Goal: Task Accomplishment & Management: Use online tool/utility

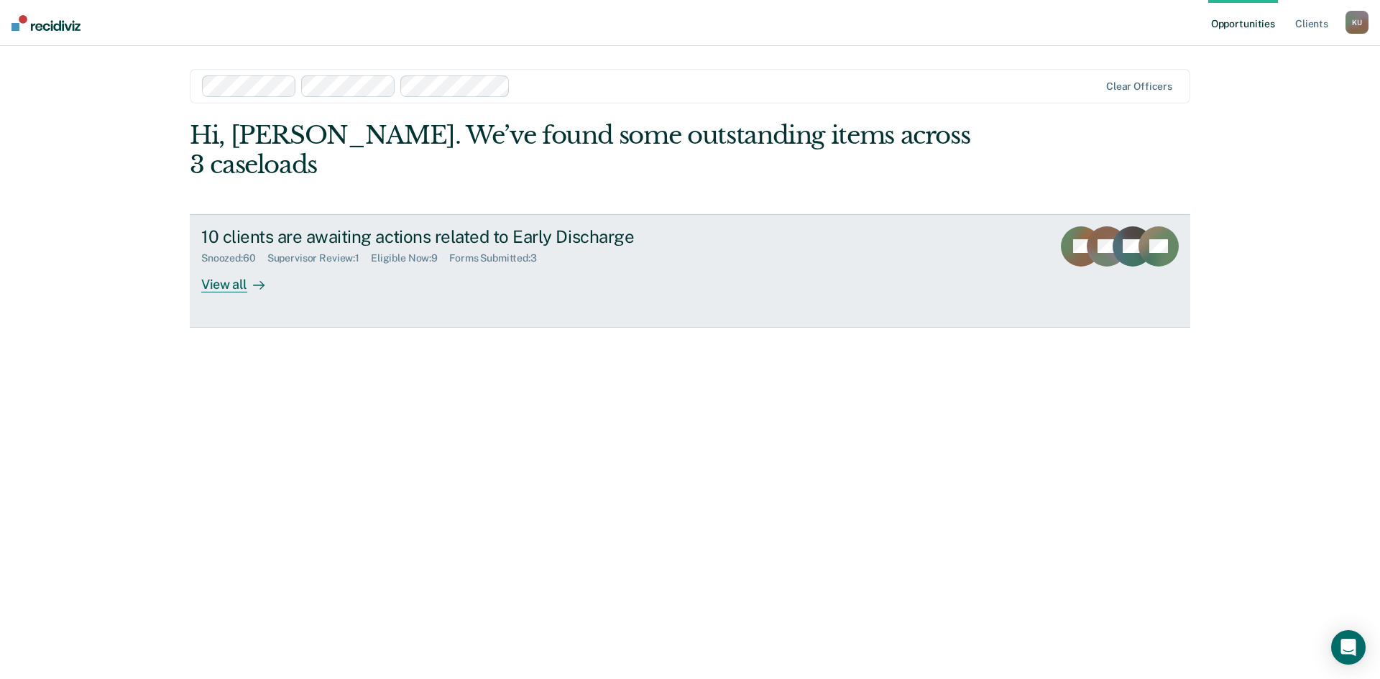
click at [385, 252] on div "Eligible Now : 9" at bounding box center [410, 258] width 78 height 12
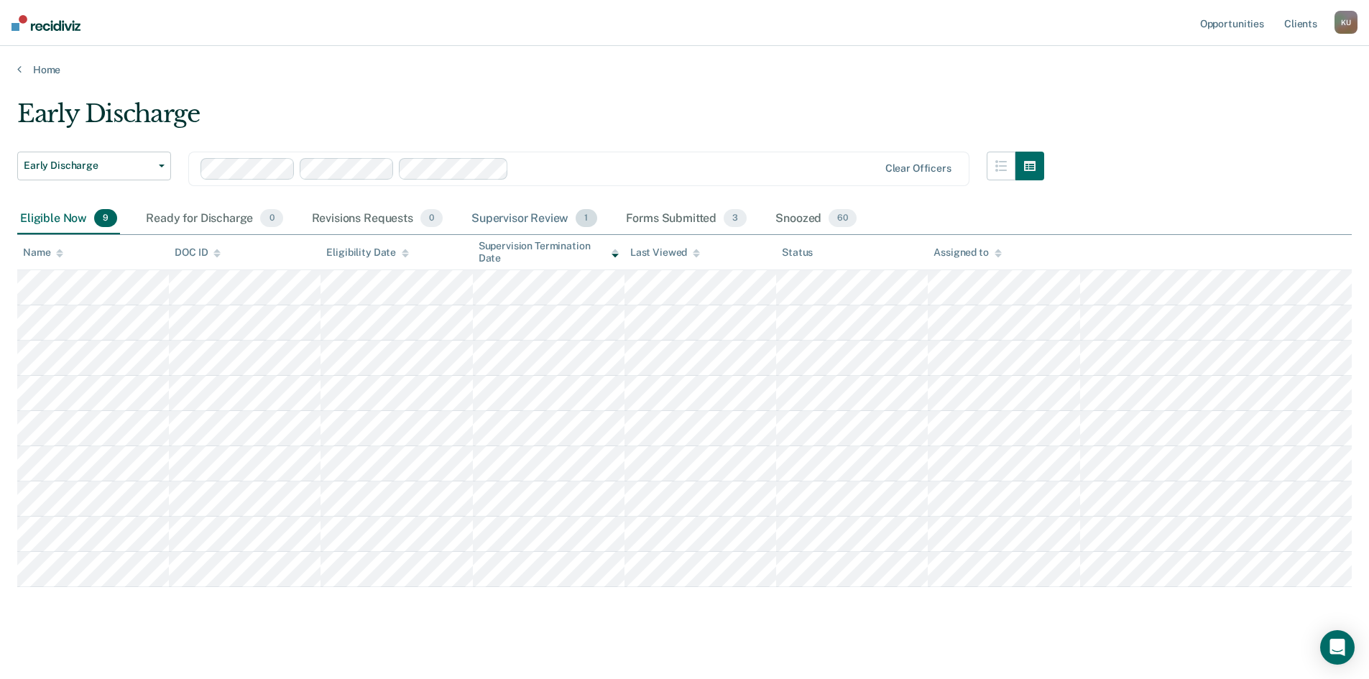
click at [539, 224] on div "Supervisor Review 1" at bounding box center [535, 219] width 132 height 32
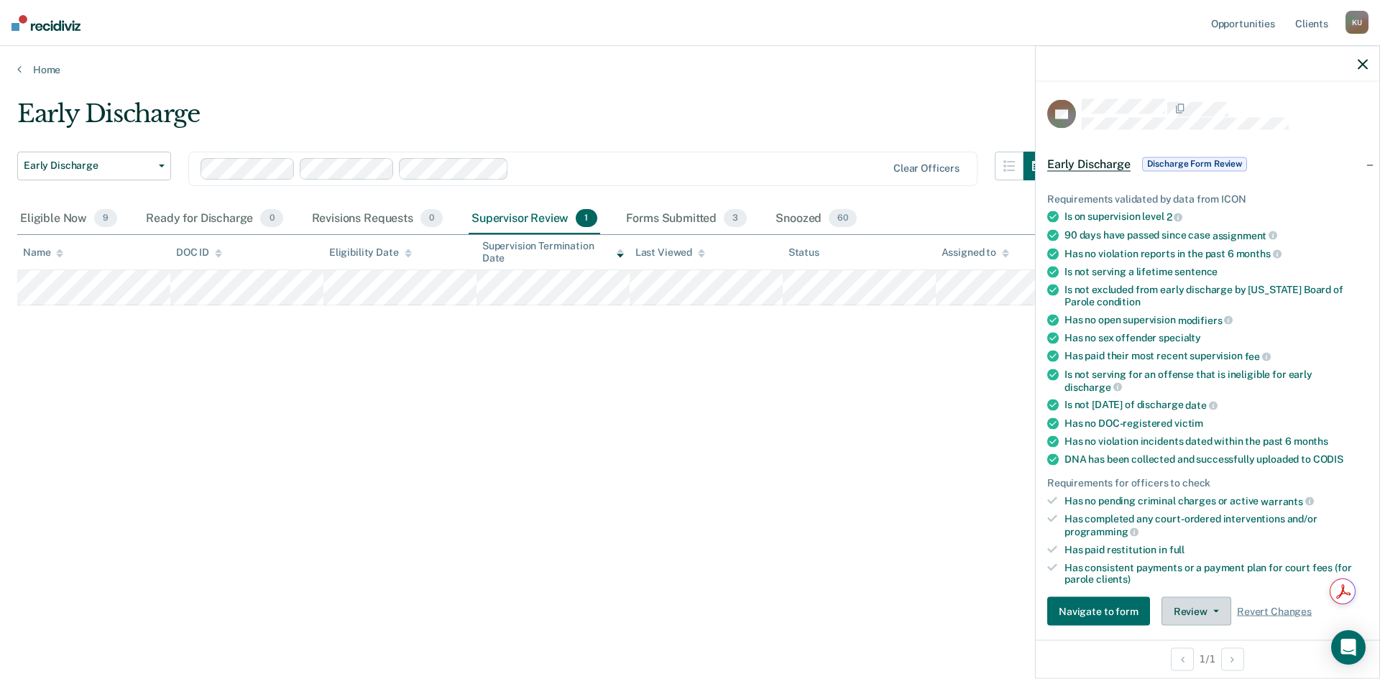
click at [1179, 609] on button "Review" at bounding box center [1197, 611] width 70 height 29
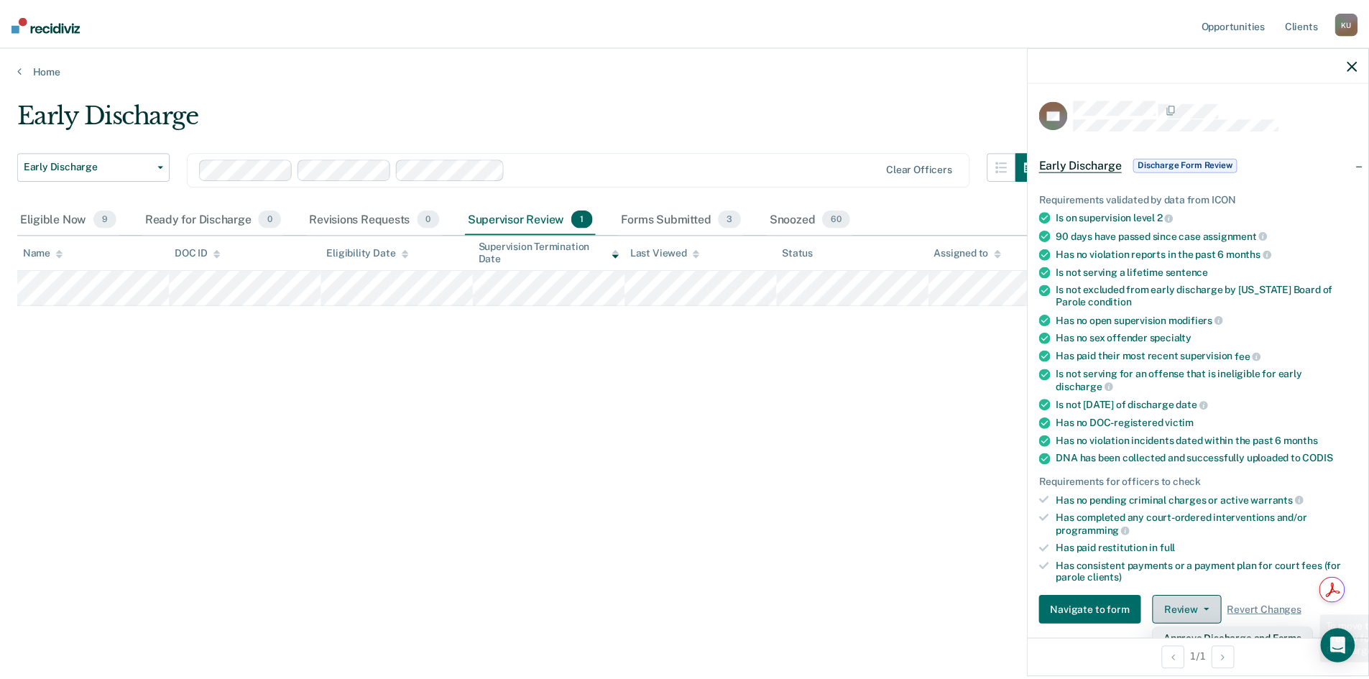
scroll to position [10, 0]
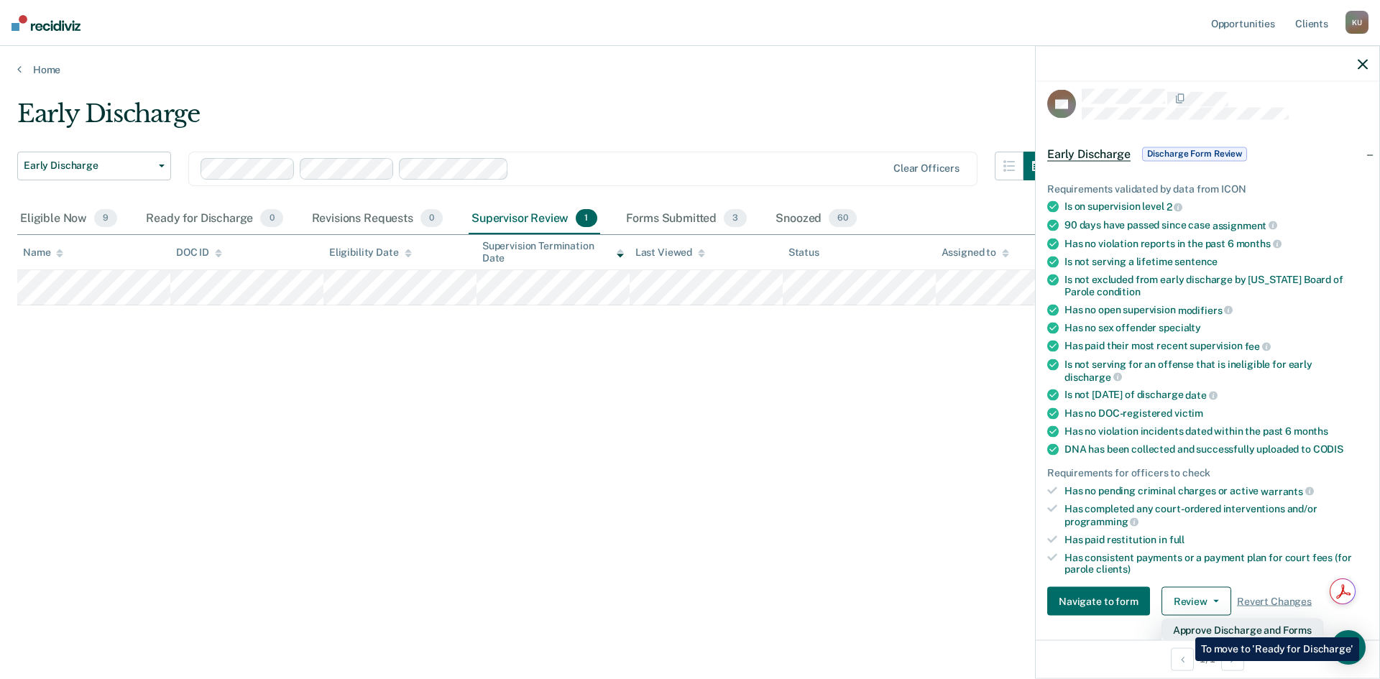
click at [1185, 627] on button "Approve Discharge and Forms" at bounding box center [1243, 630] width 162 height 23
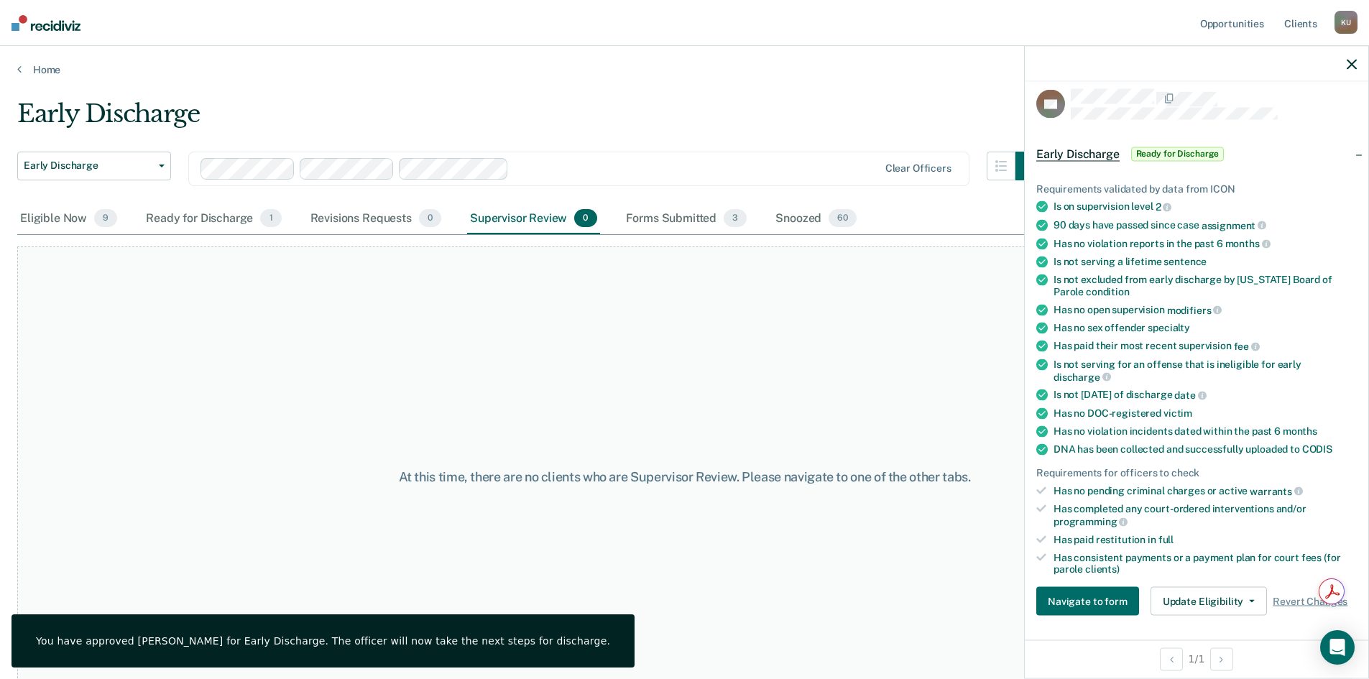
click at [1351, 60] on icon "button" at bounding box center [1352, 64] width 10 height 10
